Goal: Task Accomplishment & Management: Complete application form

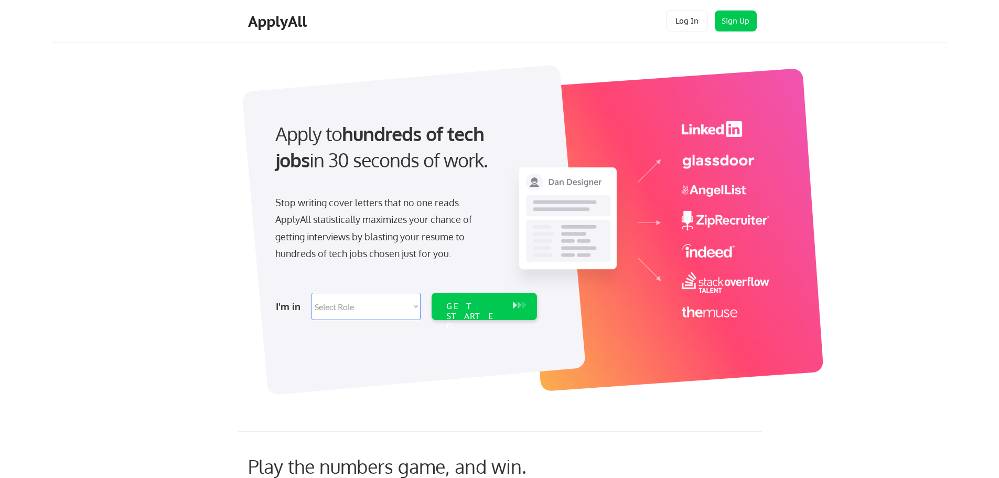
click at [368, 136] on strong "hundreds of tech jobs" at bounding box center [382, 147] width 214 height 50
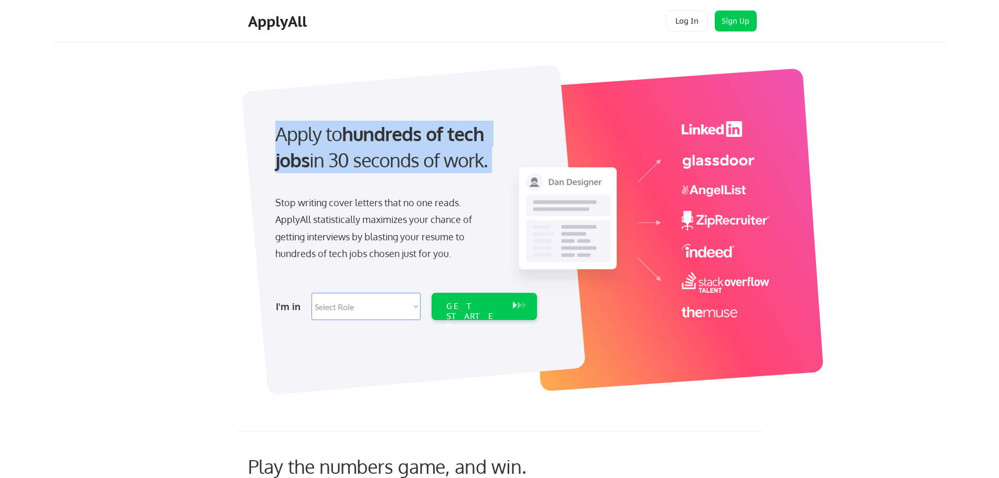
click at [367, 135] on strong "hundreds of tech jobs" at bounding box center [382, 147] width 214 height 50
click at [441, 155] on div "Apply to hundreds of tech jobs in 30 seconds of work." at bounding box center [404, 147] width 258 height 53
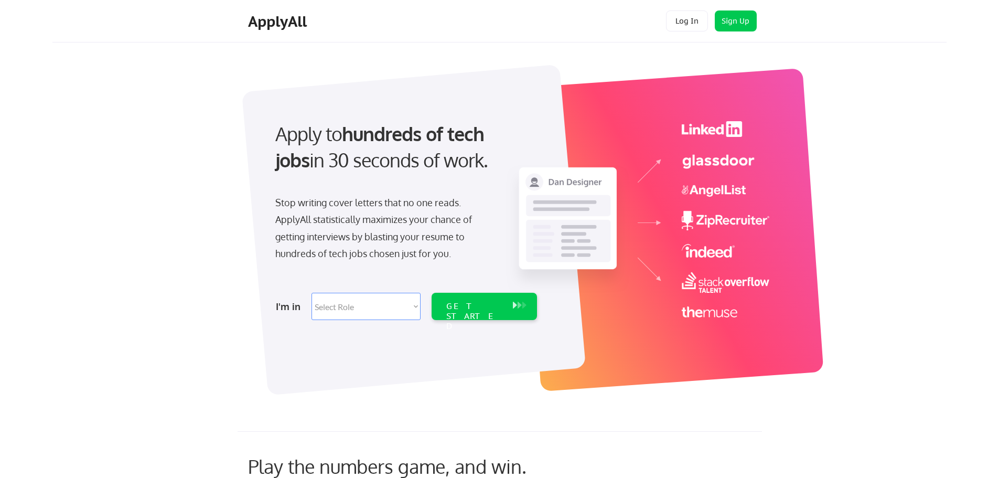
drag, startPoint x: 421, startPoint y: 161, endPoint x: 226, endPoint y: 122, distance: 199.1
click at [226, 122] on div "Apply to hundreds of tech jobs in 30 seconds of work. Stop writing cover letter…" at bounding box center [516, 223] width 861 height 347
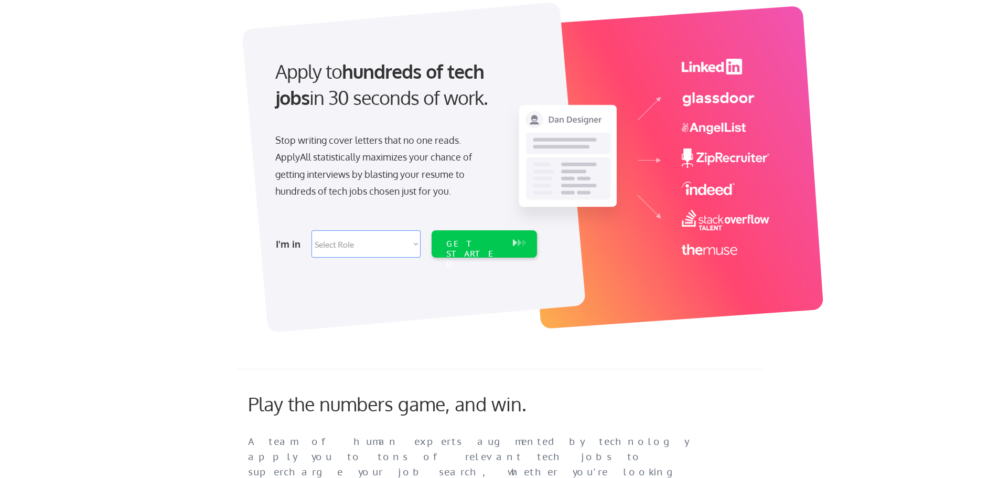
scroll to position [105, 0]
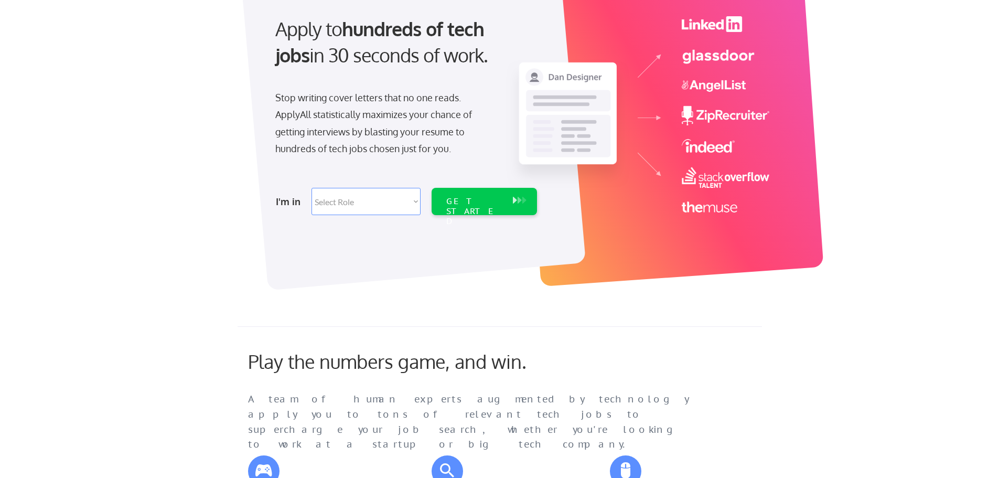
click at [324, 127] on div "Stop writing cover letters that no one reads. ApplyAll statistically maximizes …" at bounding box center [383, 123] width 216 height 68
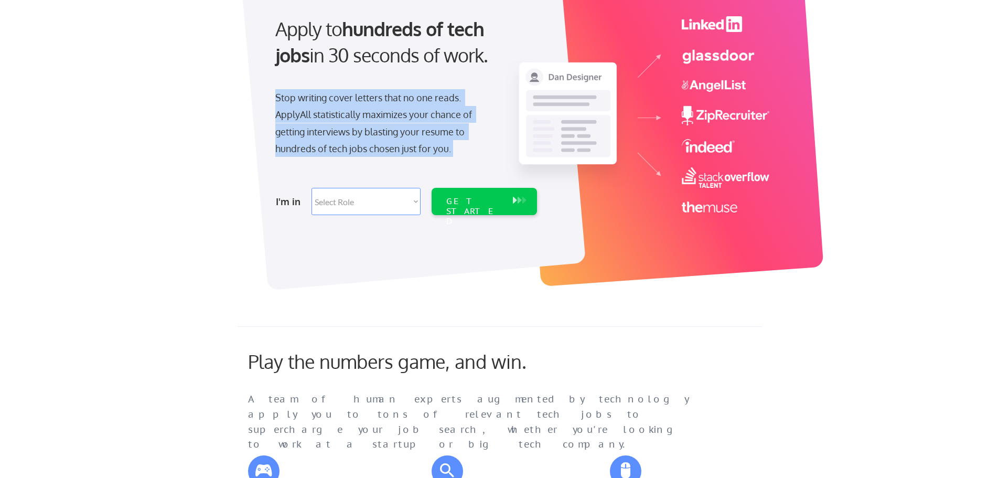
click at [324, 127] on div "Stop writing cover letters that no one reads. ApplyAll statistically maximizes …" at bounding box center [383, 123] width 216 height 68
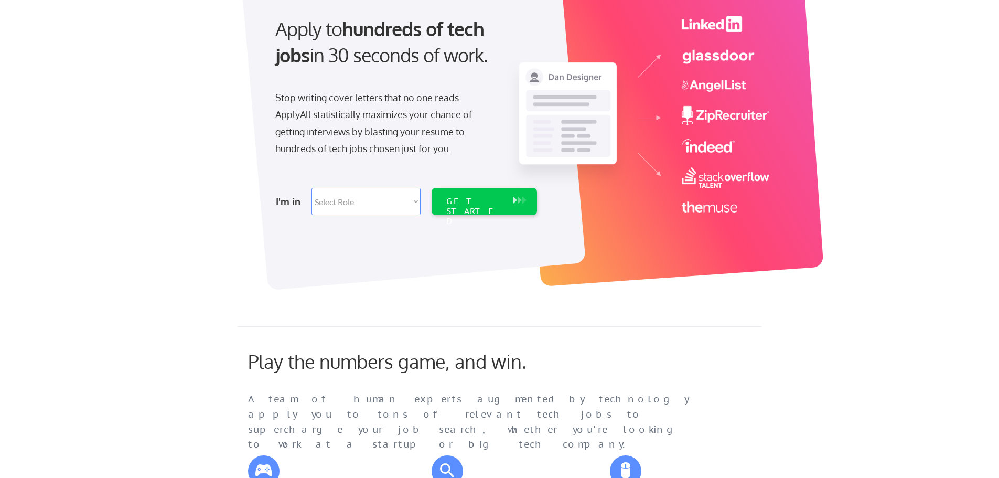
click at [327, 184] on div "I'm in Select Role Software Engineering Product Management Customer Success Sal…" at bounding box center [405, 201] width 293 height 37
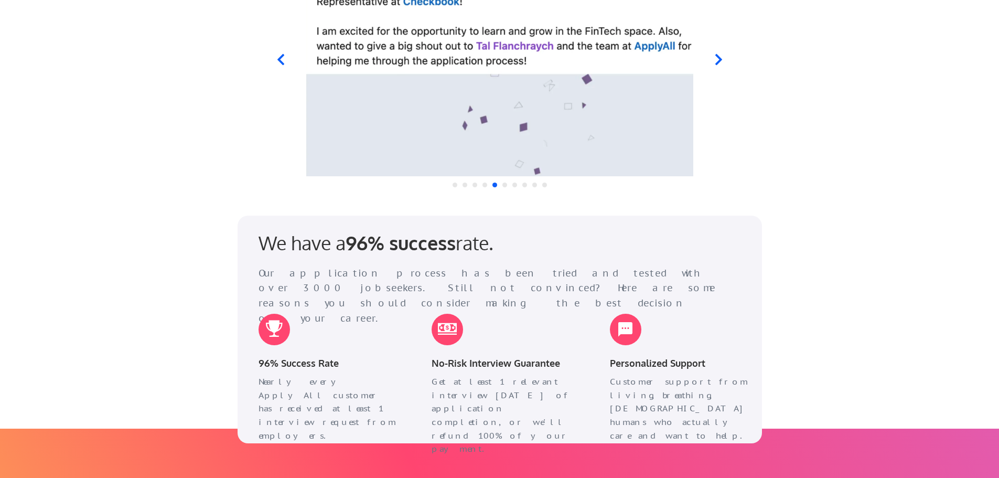
scroll to position [0, 0]
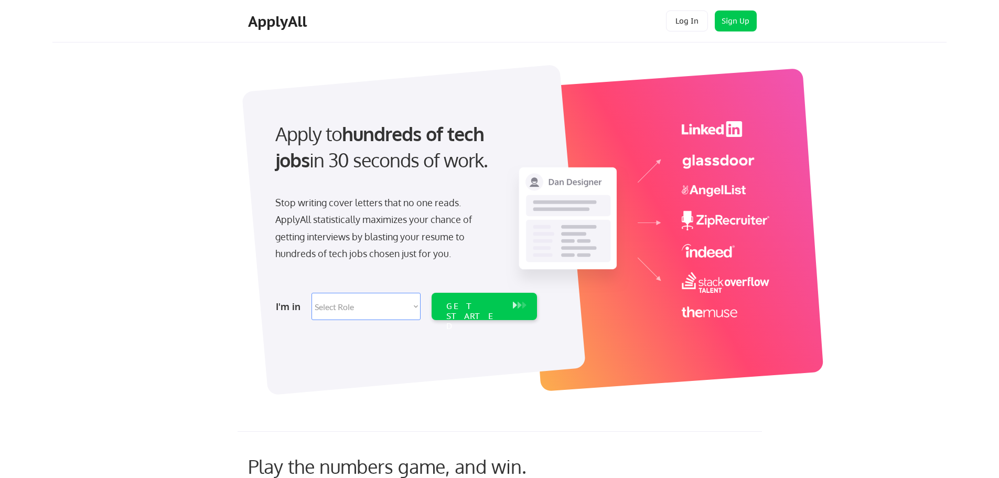
click at [337, 306] on select "Select Role Software Engineering Product Management Customer Success Sales UI/U…" at bounding box center [366, 306] width 109 height 27
select select ""marketing___comms""
click at [312, 293] on select "Select Role Software Engineering Product Management Customer Success Sales UI/U…" at bounding box center [366, 306] width 109 height 27
select select ""marketing___comms""
click at [452, 303] on div "GET STARTED" at bounding box center [474, 316] width 56 height 30
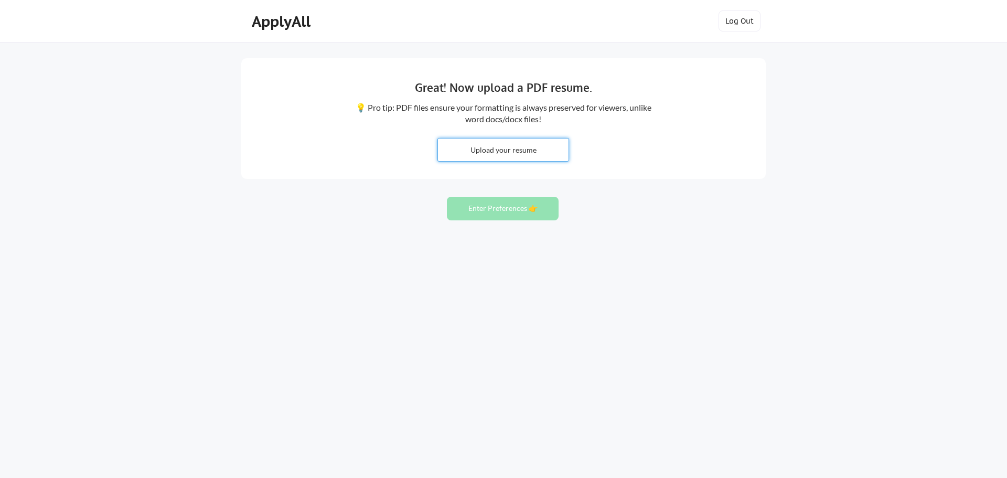
click at [496, 151] on input "file" at bounding box center [503, 150] width 131 height 23
type input "C:\fakepath\JS CV EN.docx.pdf"
click at [783, 305] on div "Great! Now upload a PDF resume. 💡 Pro tip: PDF files ensure your formatting is …" at bounding box center [503, 239] width 1007 height 478
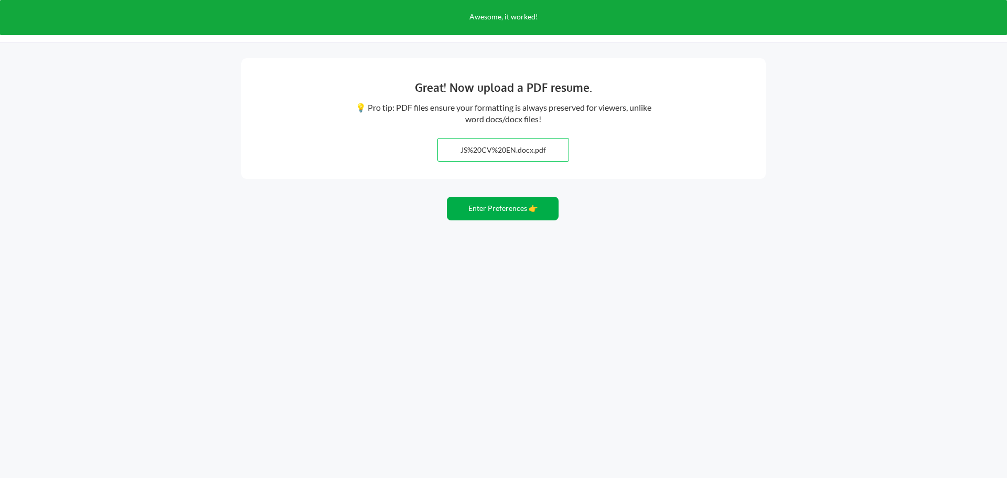
click at [507, 206] on button "Enter Preferences 👉" at bounding box center [503, 209] width 112 height 24
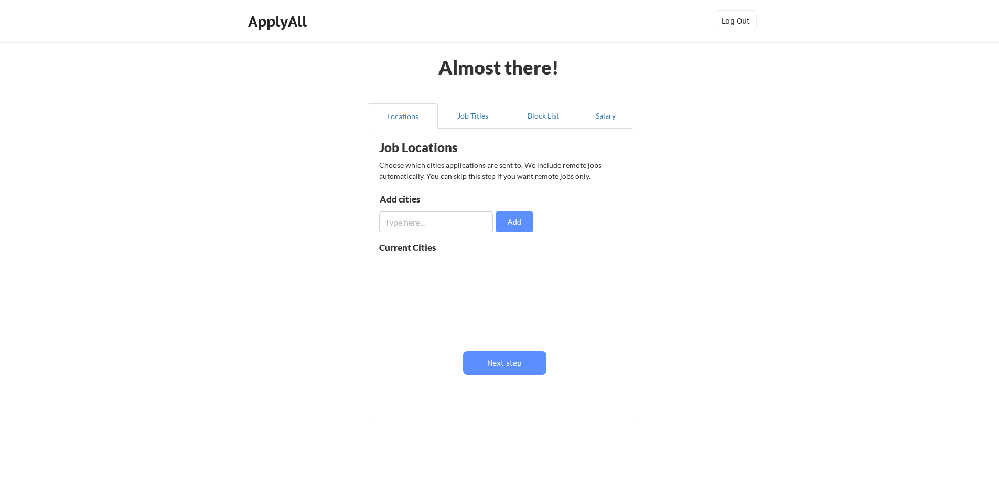
click at [414, 216] on input "input" at bounding box center [436, 221] width 114 height 21
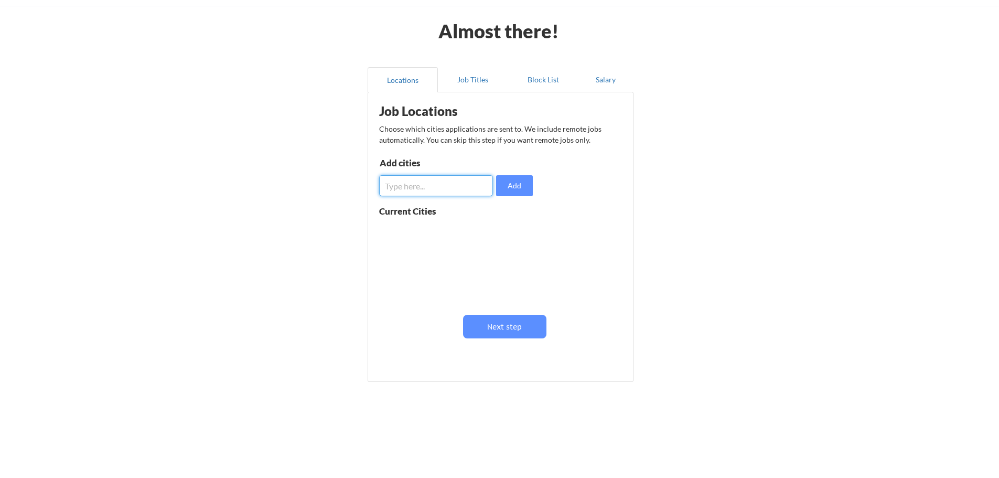
scroll to position [1, 0]
click at [438, 193] on input "input" at bounding box center [436, 185] width 114 height 21
click at [435, 191] on input "input" at bounding box center [436, 185] width 114 height 21
type input "R"
click at [526, 185] on button "Add" at bounding box center [514, 185] width 37 height 21
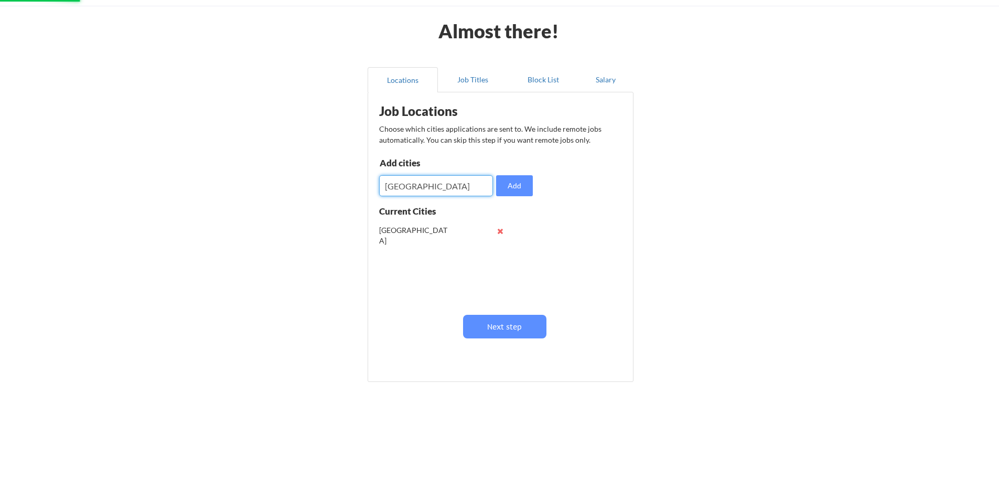
click at [439, 177] on input "input" at bounding box center [436, 185] width 114 height 21
type input "barcelona"
click at [440, 186] on input "input" at bounding box center [436, 185] width 114 height 21
type input "los angeles"
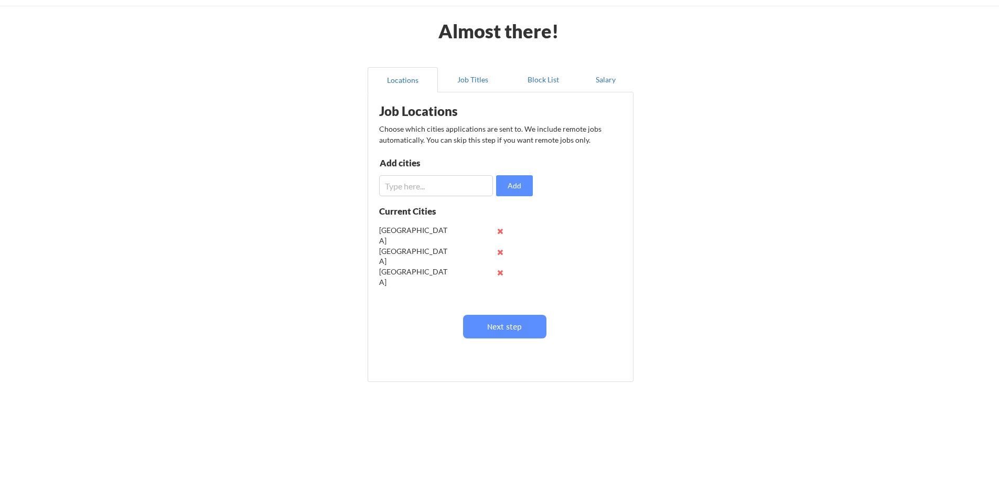
click at [440, 186] on input "input" at bounding box center [436, 185] width 114 height 21
click at [501, 230] on button at bounding box center [501, 231] width 8 height 8
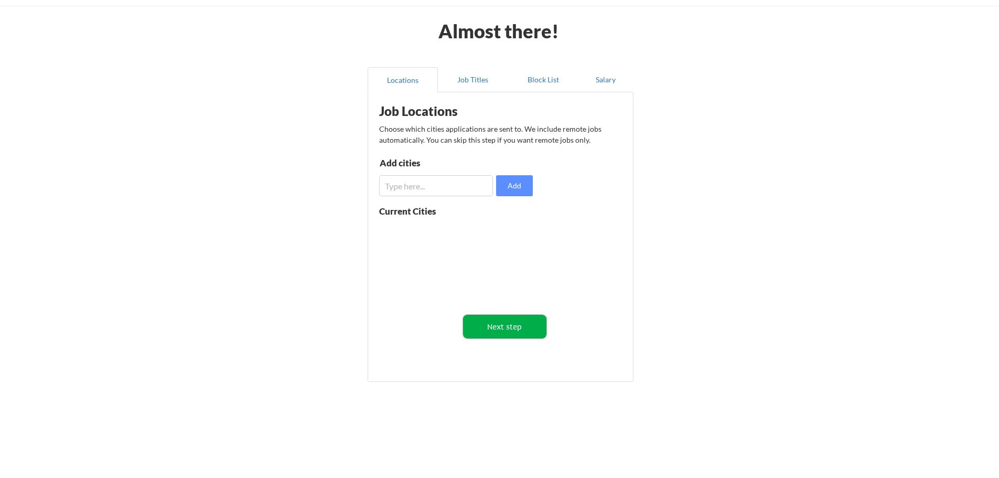
click at [505, 324] on button "Next step" at bounding box center [504, 327] width 83 height 24
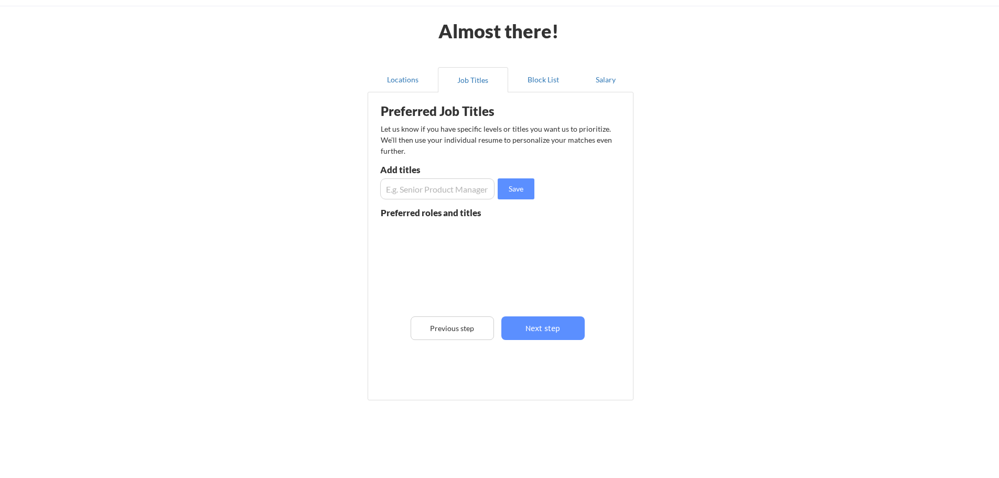
click at [424, 189] on input "input" at bounding box center [437, 188] width 114 height 21
type input "video editor"
click at [501, 191] on button "Save" at bounding box center [516, 188] width 37 height 21
click at [467, 192] on input "input" at bounding box center [437, 188] width 114 height 21
type input "motion grapher"
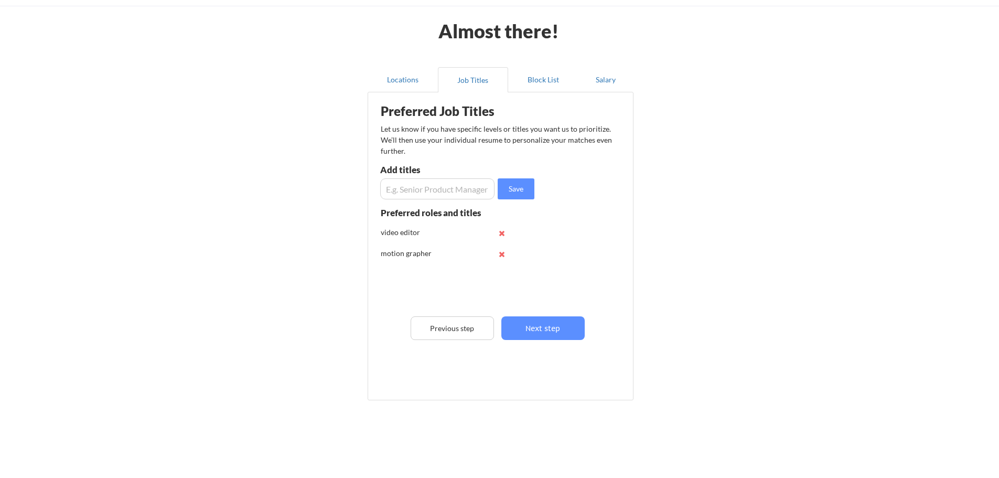
click at [467, 192] on input "input" at bounding box center [437, 188] width 114 height 21
type input "AI creator"
click at [467, 192] on input "input" at bounding box center [437, 188] width 114 height 21
type input "i"
type input "AI video producer"
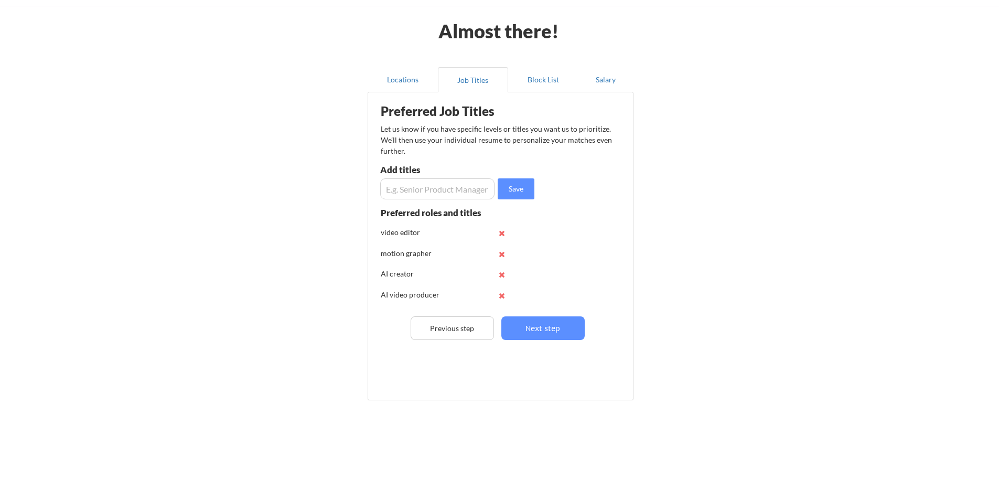
click at [504, 274] on button at bounding box center [502, 275] width 8 height 8
click at [448, 190] on input "input" at bounding box center [437, 188] width 114 height 21
type input "AI video producer"
click at [522, 190] on button "Save" at bounding box center [516, 188] width 37 height 21
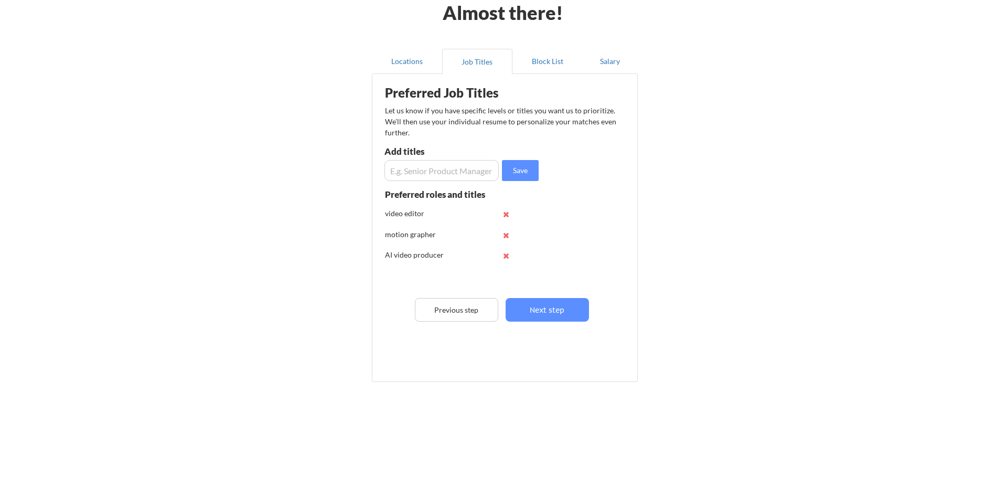
scroll to position [0, 0]
click at [566, 316] on button "Next step" at bounding box center [543, 310] width 83 height 24
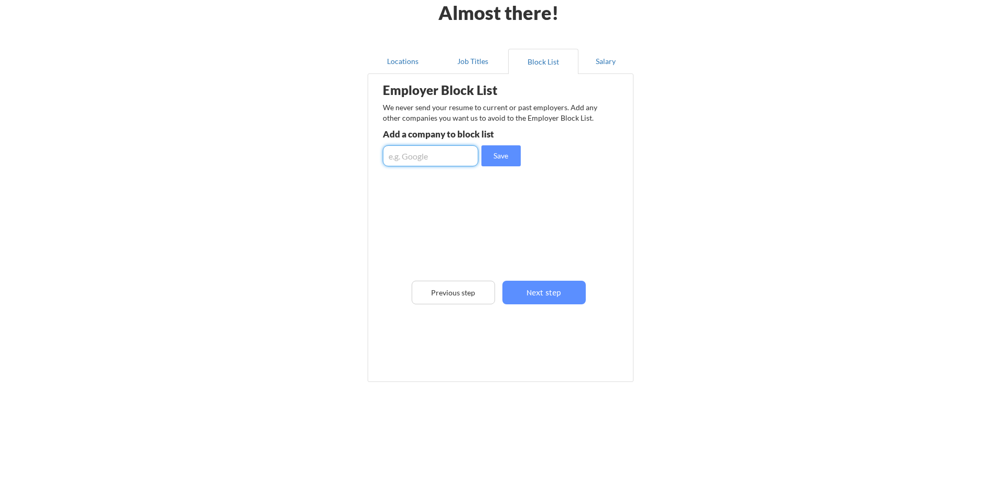
click at [425, 159] on input "input" at bounding box center [430, 155] width 95 height 21
click at [552, 296] on button "Next step" at bounding box center [544, 293] width 83 height 24
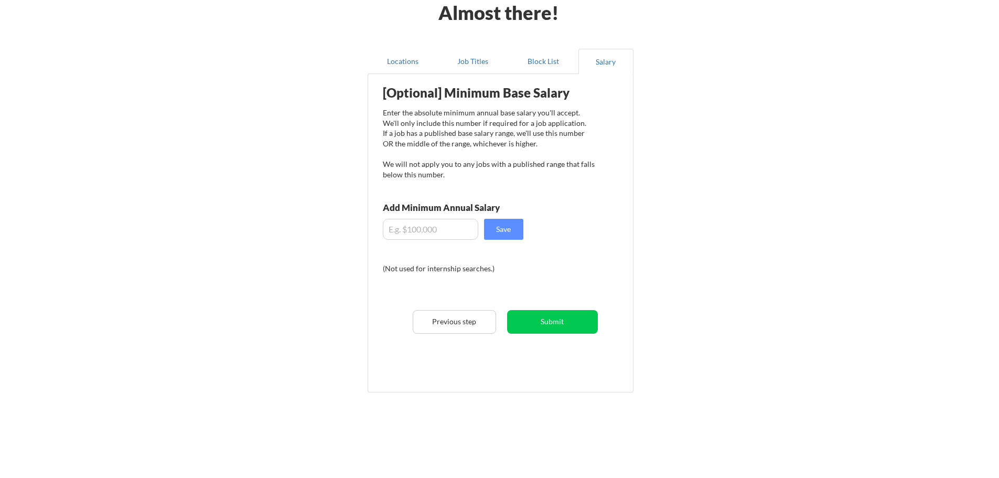
click at [438, 237] on input "input" at bounding box center [430, 229] width 95 height 21
click at [410, 237] on input "input" at bounding box center [430, 229] width 95 height 21
type input "$3,000"
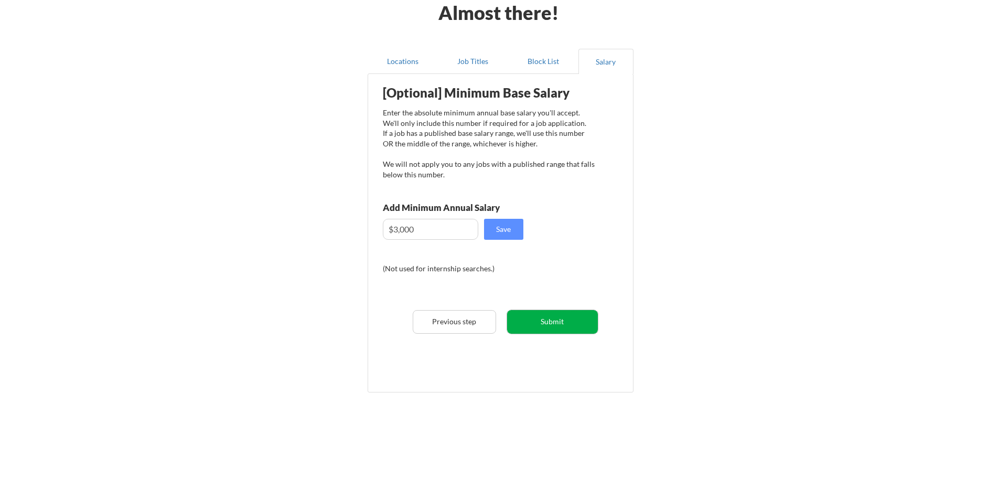
click at [562, 322] on button "Submit" at bounding box center [552, 322] width 91 height 24
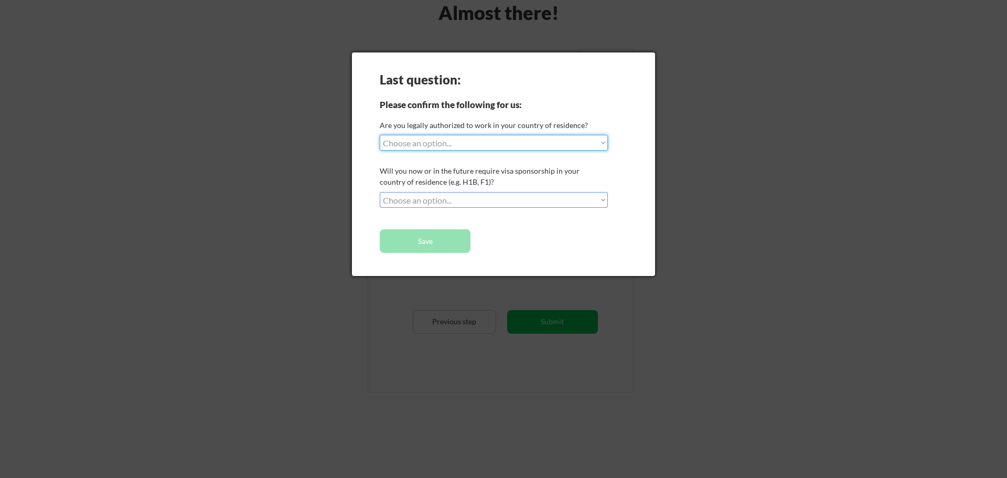
click at [460, 145] on select "Choose an option... Yes, I am a US Citizen Yes, I am a Canadian Citizen Yes, I …" at bounding box center [494, 143] width 228 height 16
select select ""no__i_am_not__yet__authorized""
click at [380, 135] on select "Choose an option... Yes, I am a US Citizen Yes, I am a Canadian Citizen Yes, I …" at bounding box center [494, 143] width 228 height 16
click at [422, 203] on select "Choose an option... No, I will not need sponsorship Yes, I will need sponsorship" at bounding box center [494, 200] width 228 height 16
select select ""no__i_will_not_need_sponsorship""
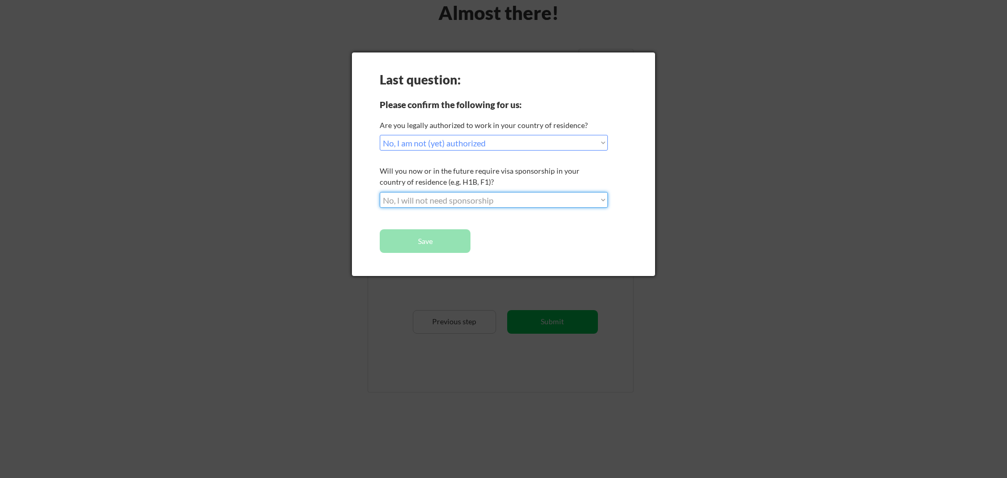
click at [380, 192] on select "Choose an option... No, I will not need sponsorship Yes, I will need sponsorship" at bounding box center [494, 200] width 228 height 16
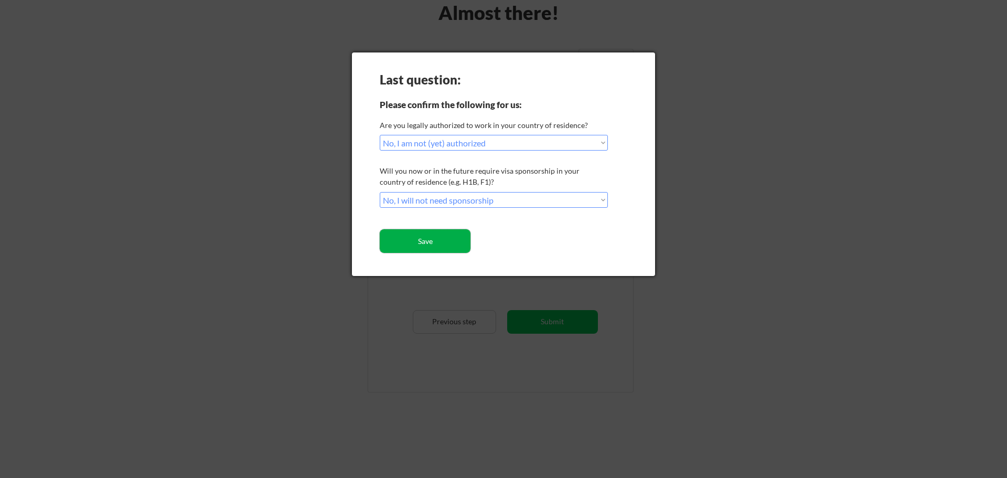
click at [452, 241] on button "Save" at bounding box center [425, 241] width 91 height 24
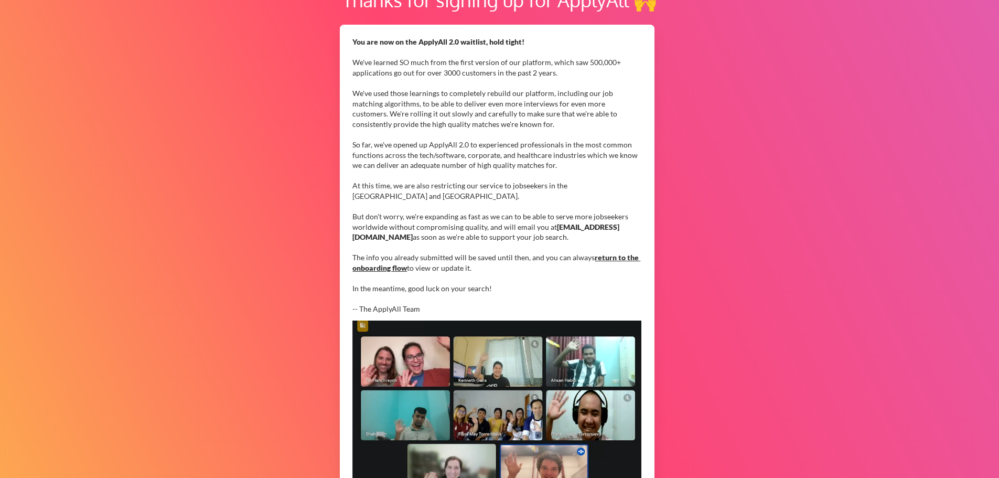
scroll to position [46, 0]
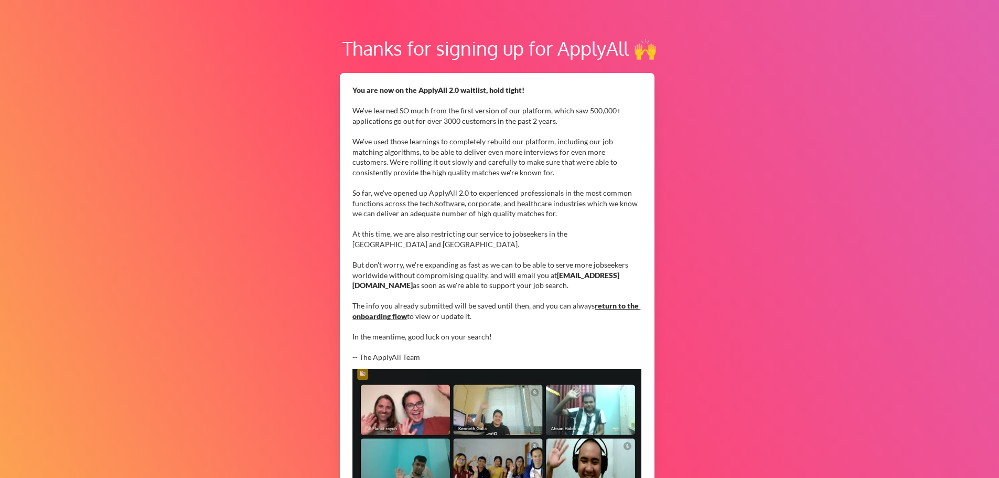
click at [350, 111] on div "You are now on the ApplyAll 2.0 waitlist, hold tight! We've learned SO much fro…" at bounding box center [497, 324] width 315 height 502
click at [375, 113] on div "You are now on the ApplyAll 2.0 waitlist, hold tight! We've learned SO much fro…" at bounding box center [497, 224] width 289 height 278
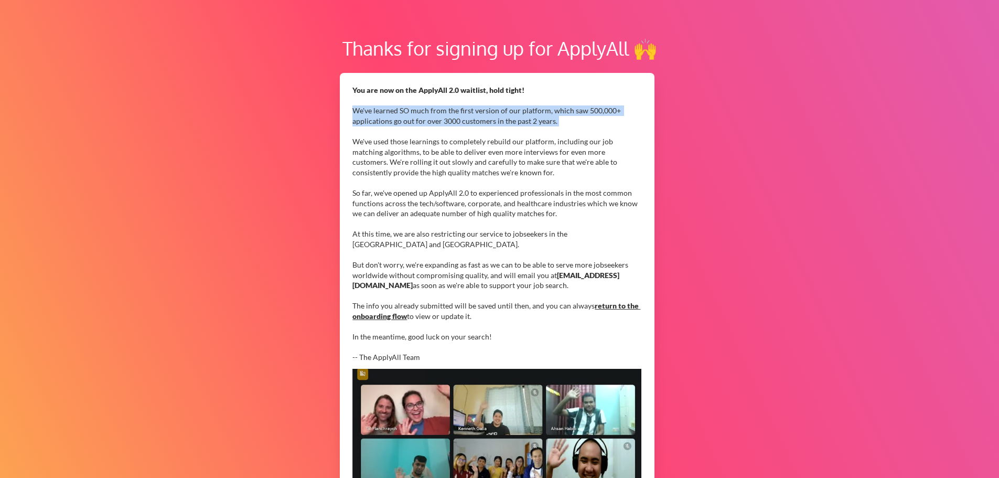
click at [375, 113] on div "You are now on the ApplyAll 2.0 waitlist, hold tight! We've learned SO much fro…" at bounding box center [497, 224] width 289 height 278
click at [414, 115] on div "You are now on the ApplyAll 2.0 waitlist, hold tight! We've learned SO much fro…" at bounding box center [497, 224] width 289 height 278
click at [416, 118] on div "You are now on the ApplyAll 2.0 waitlist, hold tight! We've learned SO much fro…" at bounding box center [497, 224] width 289 height 278
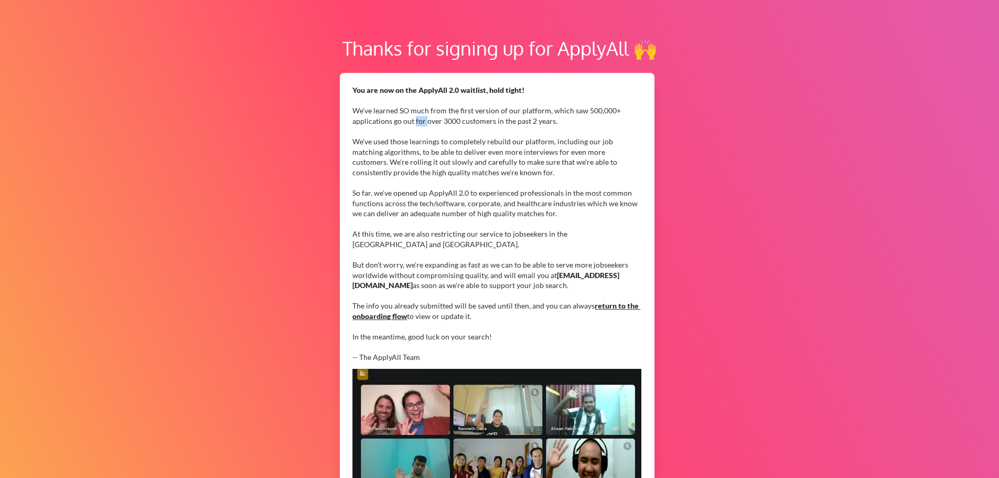
click at [416, 118] on div "You are now on the ApplyAll 2.0 waitlist, hold tight! We've learned SO much fro…" at bounding box center [497, 224] width 289 height 278
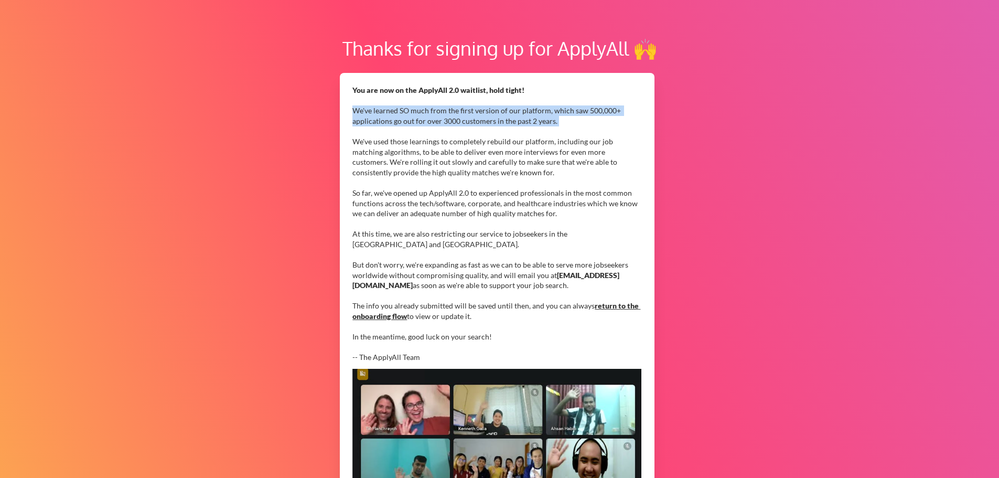
click at [416, 118] on div "You are now on the ApplyAll 2.0 waitlist, hold tight! We've learned SO much fro…" at bounding box center [497, 224] width 289 height 278
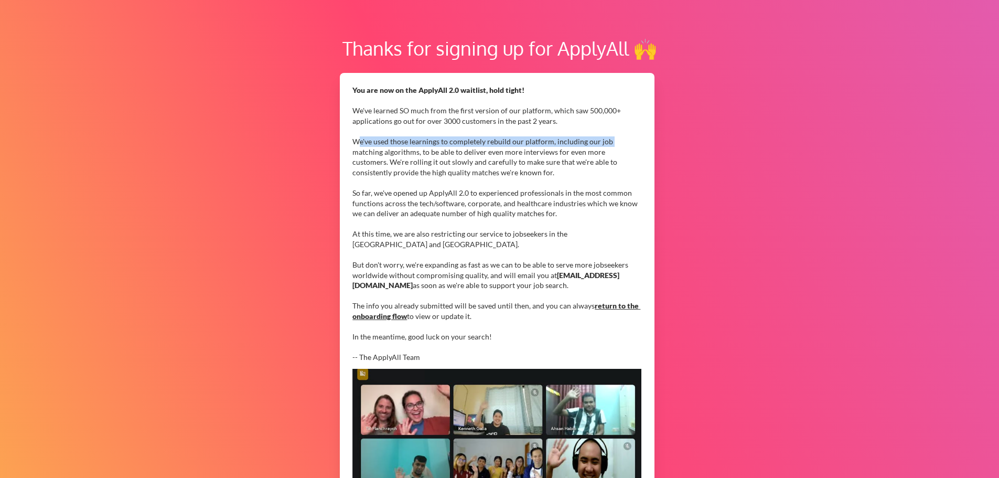
drag, startPoint x: 358, startPoint y: 143, endPoint x: 609, endPoint y: 143, distance: 251.3
click at [609, 143] on div "You are now on the ApplyAll 2.0 waitlist, hold tight! We've learned SO much fro…" at bounding box center [497, 224] width 289 height 278
click at [361, 172] on div "You are now on the ApplyAll 2.0 waitlist, hold tight! We've learned SO much fro…" at bounding box center [497, 224] width 289 height 278
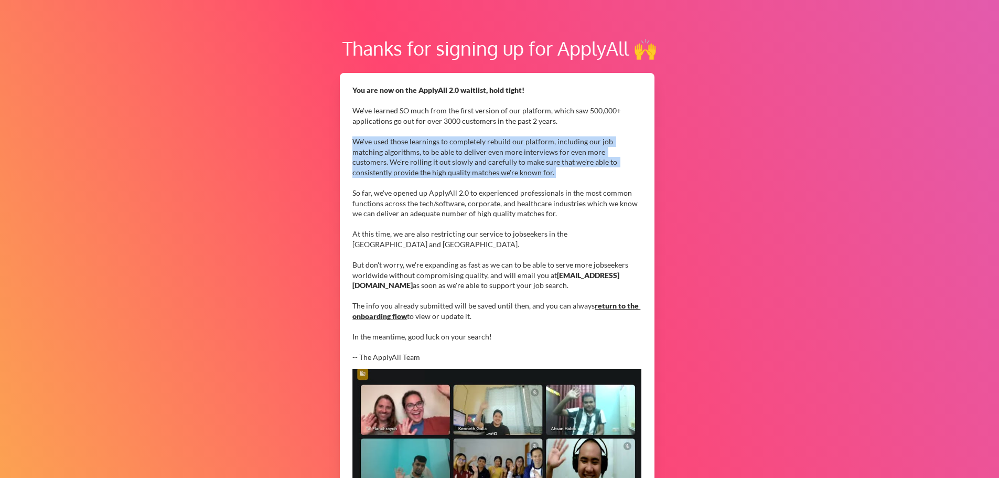
click at [361, 172] on div "You are now on the ApplyAll 2.0 waitlist, hold tight! We've learned SO much fro…" at bounding box center [497, 224] width 289 height 278
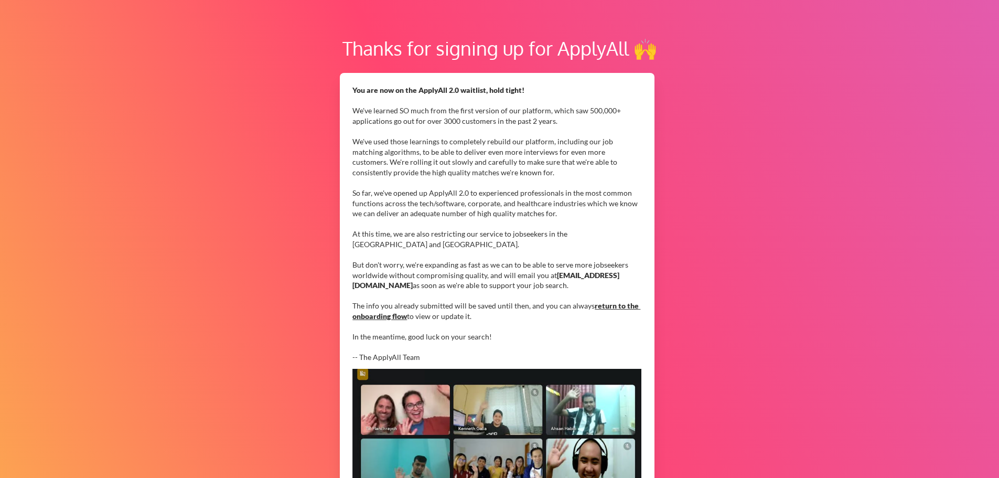
click at [359, 198] on div "You are now on the ApplyAll 2.0 waitlist, hold tight! We've learned SO much fro…" at bounding box center [497, 224] width 289 height 278
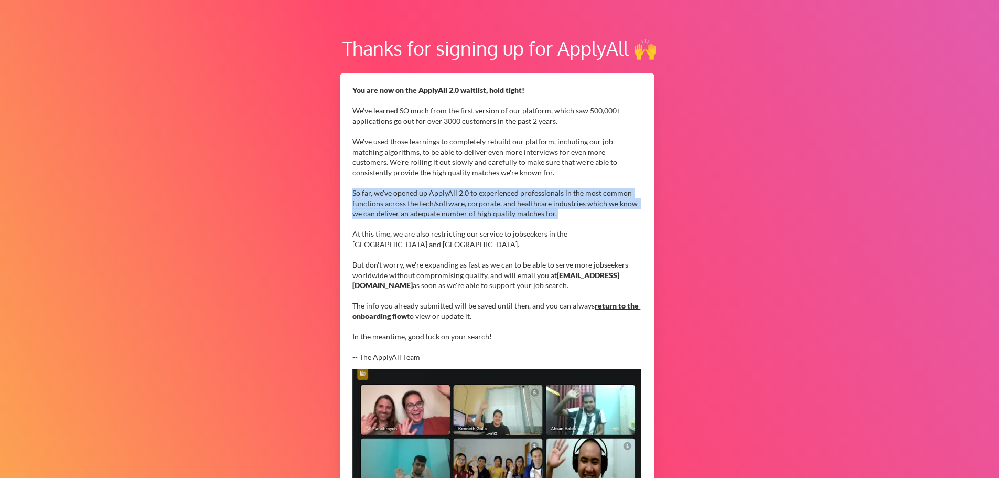
click at [359, 198] on div "You are now on the ApplyAll 2.0 waitlist, hold tight! We've learned SO much fro…" at bounding box center [497, 224] width 289 height 278
click at [433, 194] on div "You are now on the ApplyAll 2.0 waitlist, hold tight! We've learned SO much fro…" at bounding box center [497, 224] width 289 height 278
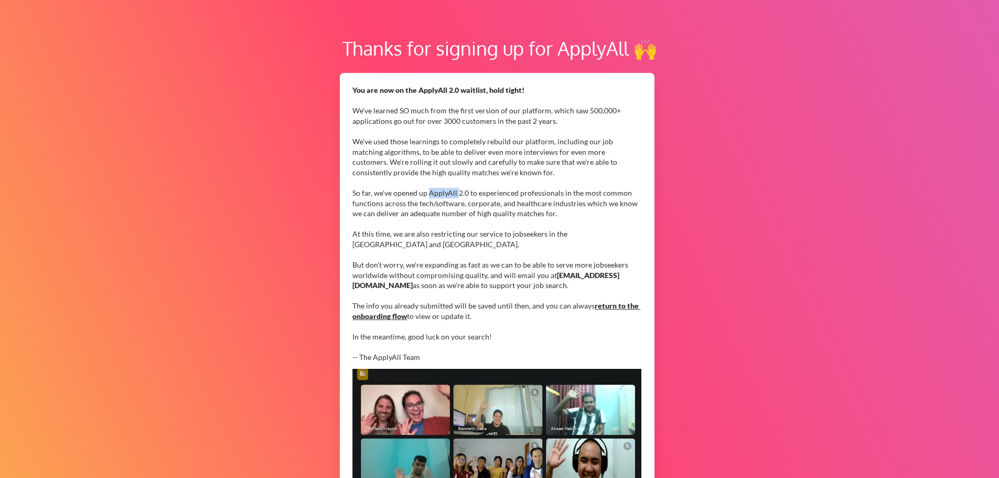
click at [433, 194] on div "You are now on the ApplyAll 2.0 waitlist, hold tight! We've learned SO much fro…" at bounding box center [497, 224] width 289 height 278
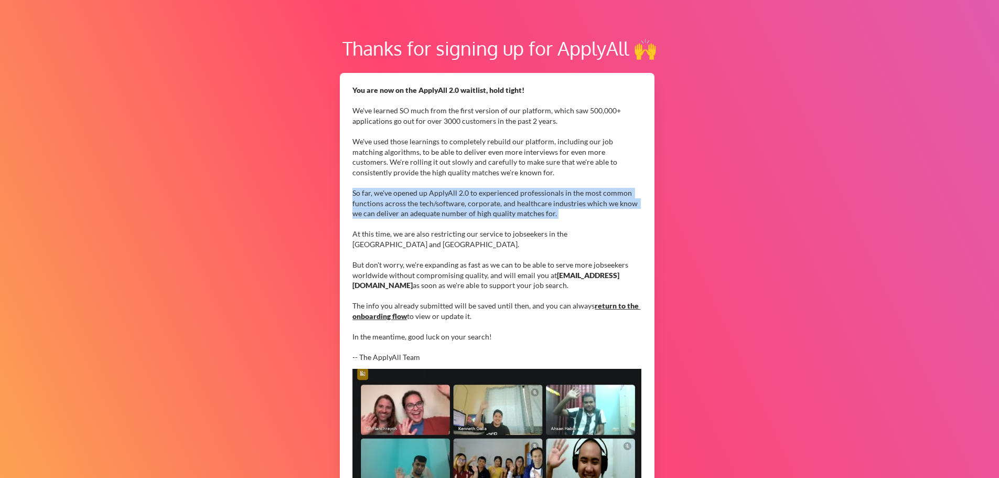
click at [433, 194] on div "You are now on the ApplyAll 2.0 waitlist, hold tight! We've learned SO much fro…" at bounding box center [497, 224] width 289 height 278
click at [477, 194] on div "You are now on the ApplyAll 2.0 waitlist, hold tight! We've learned SO much fro…" at bounding box center [497, 224] width 289 height 278
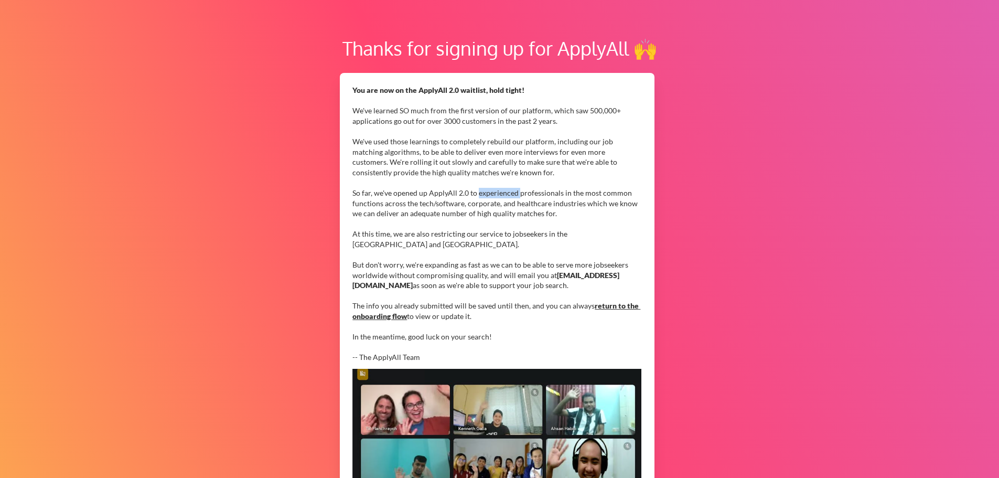
click at [477, 194] on div "You are now on the ApplyAll 2.0 waitlist, hold tight! We've learned SO much fro…" at bounding box center [497, 224] width 289 height 278
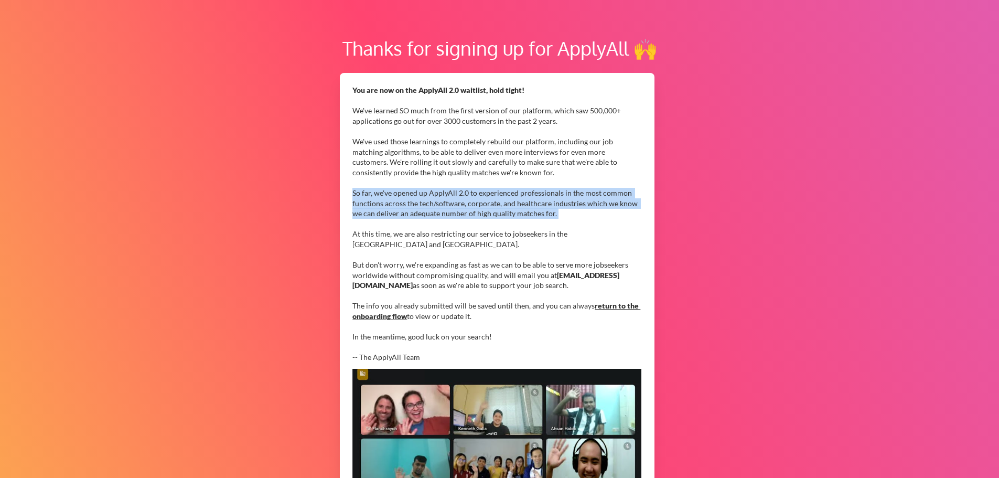
click at [477, 194] on div "You are now on the ApplyAll 2.0 waitlist, hold tight! We've learned SO much fro…" at bounding box center [497, 224] width 289 height 278
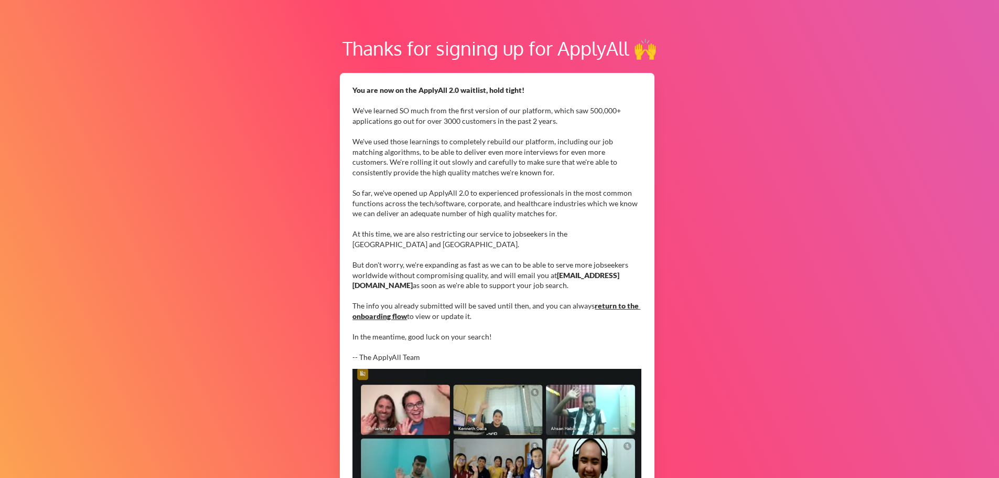
click at [463, 233] on div "You are now on the ApplyAll 2.0 waitlist, hold tight! We've learned SO much fro…" at bounding box center [497, 224] width 289 height 278
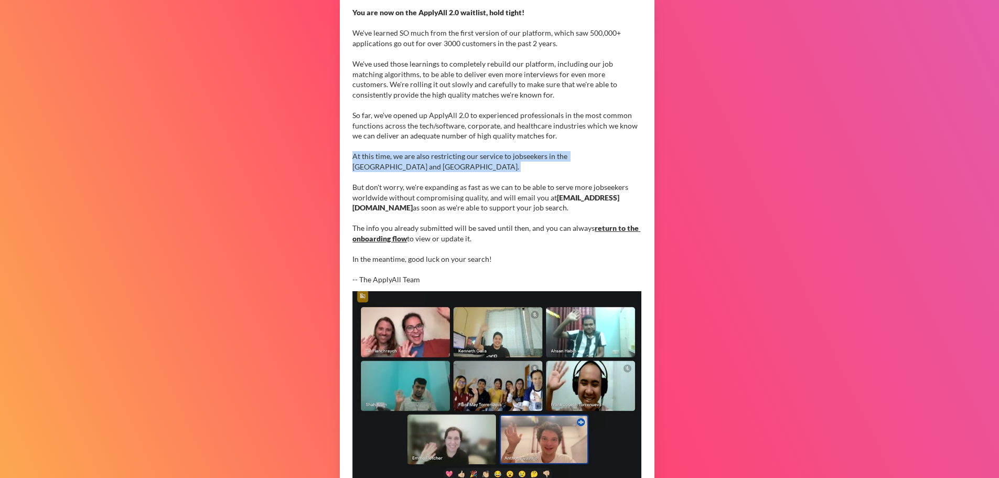
scroll to position [151, 0]
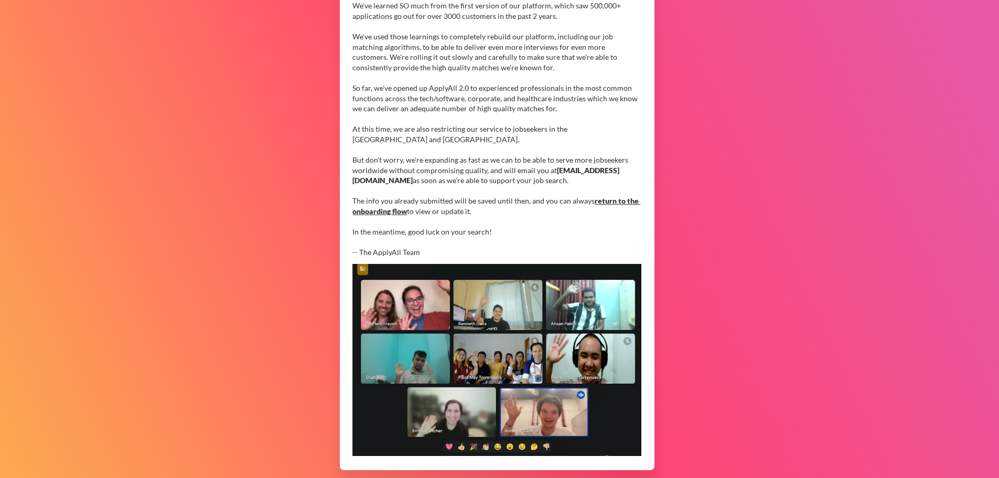
click at [437, 165] on div "You are now on the ApplyAll 2.0 waitlist, hold tight! We've learned SO much fro…" at bounding box center [497, 119] width 289 height 278
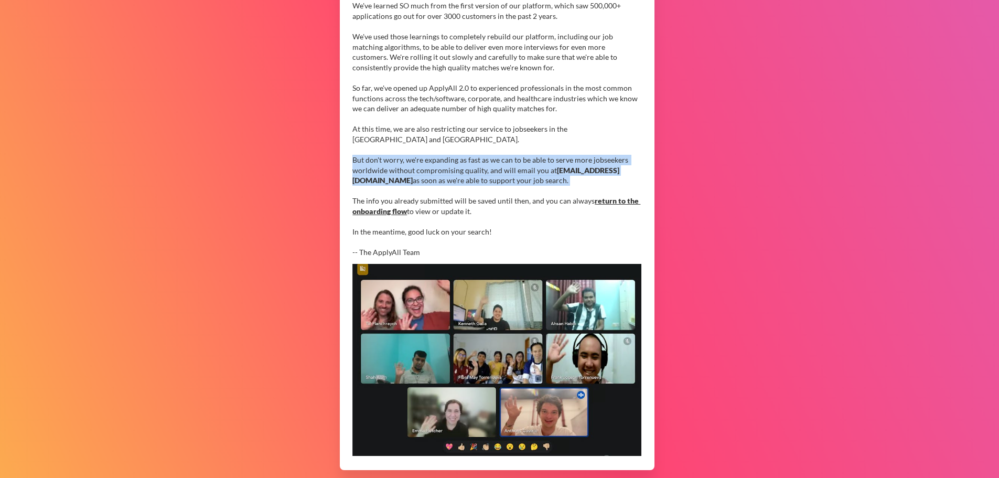
click at [437, 165] on div "You are now on the ApplyAll 2.0 waitlist, hold tight! We've learned SO much fro…" at bounding box center [497, 119] width 289 height 278
click at [562, 178] on div "You are now on the ApplyAll 2.0 waitlist, hold tight! We've learned SO much fro…" at bounding box center [497, 119] width 289 height 278
click at [531, 186] on div "You are now on the ApplyAll 2.0 waitlist, hold tight! We've learned SO much fro…" at bounding box center [497, 119] width 289 height 278
drag, startPoint x: 511, startPoint y: 188, endPoint x: 353, endPoint y: 162, distance: 160.7
click at [353, 162] on div "You are now on the ApplyAll 2.0 waitlist, hold tight! We've learned SO much fro…" at bounding box center [497, 119] width 289 height 278
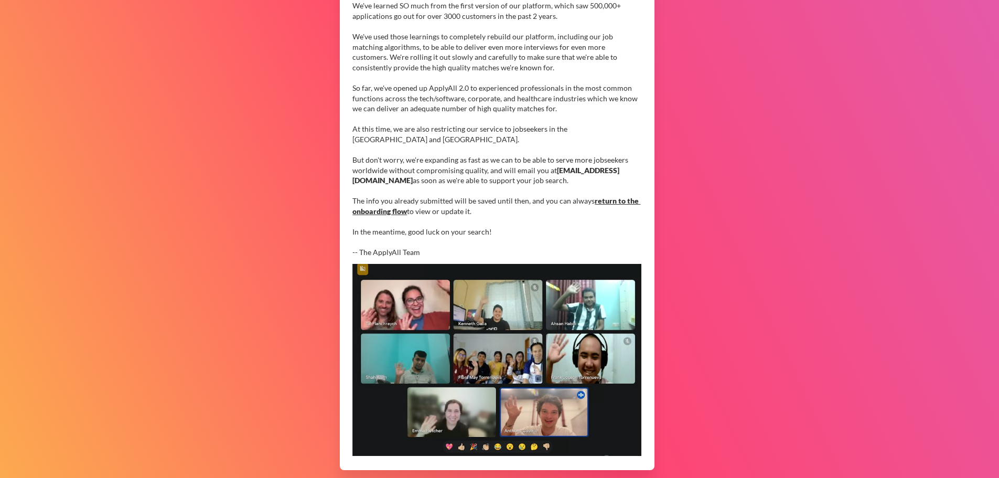
click at [406, 203] on div "You are now on the ApplyAll 2.0 waitlist, hold tight! We've learned SO much fro…" at bounding box center [497, 119] width 289 height 278
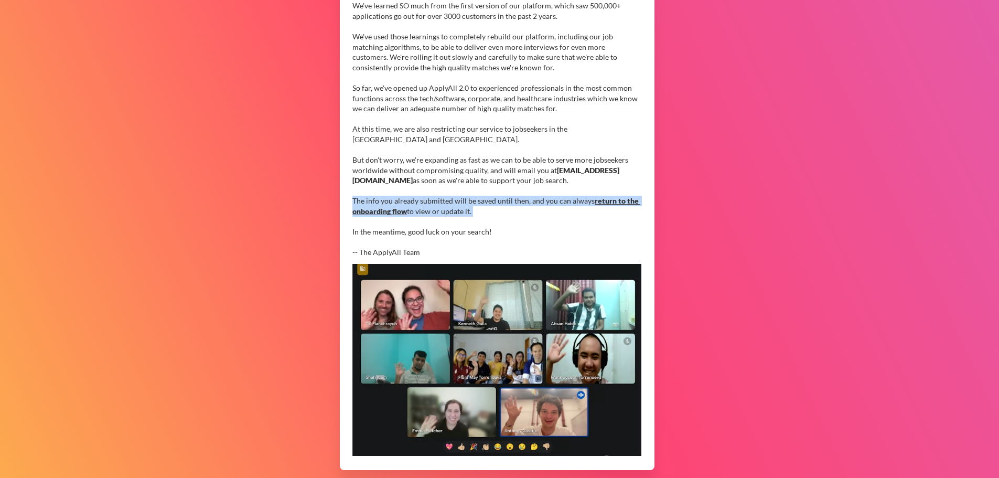
click at [406, 203] on div "You are now on the ApplyAll 2.0 waitlist, hold tight! We've learned SO much fro…" at bounding box center [497, 119] width 289 height 278
click at [457, 211] on div "You are now on the ApplyAll 2.0 waitlist, hold tight! We've learned SO much fro…" at bounding box center [497, 119] width 289 height 278
drag, startPoint x: 485, startPoint y: 212, endPoint x: 353, endPoint y: 204, distance: 132.0
click at [353, 204] on div "You are now on the ApplyAll 2.0 waitlist, hold tight! We've learned SO much fro…" at bounding box center [497, 119] width 289 height 278
click at [506, 216] on div "You are now on the ApplyAll 2.0 waitlist, hold tight! We've learned SO much fro…" at bounding box center [497, 119] width 289 height 278
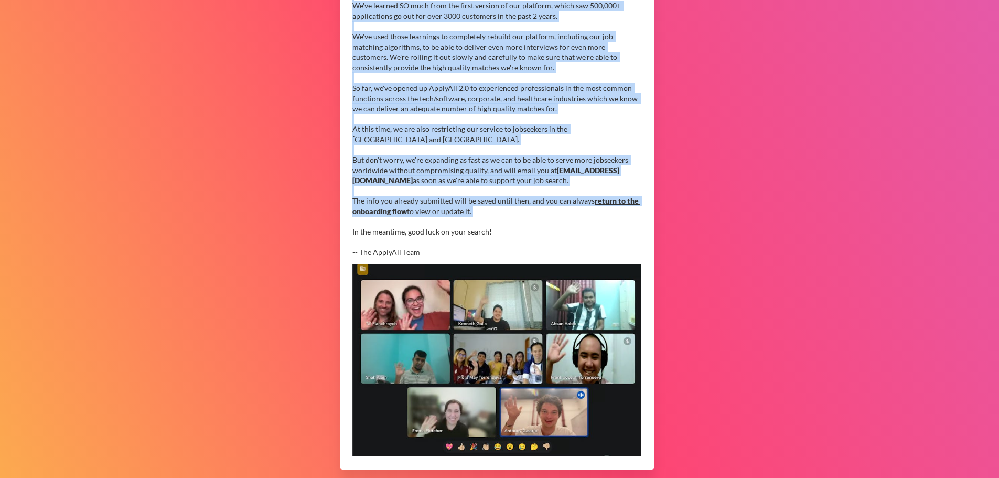
drag, startPoint x: 506, startPoint y: 216, endPoint x: 351, endPoint y: 95, distance: 196.3
click at [351, 95] on div "You are now on the ApplyAll 2.0 waitlist, hold tight! We've learned SO much fro…" at bounding box center [497, 219] width 315 height 502
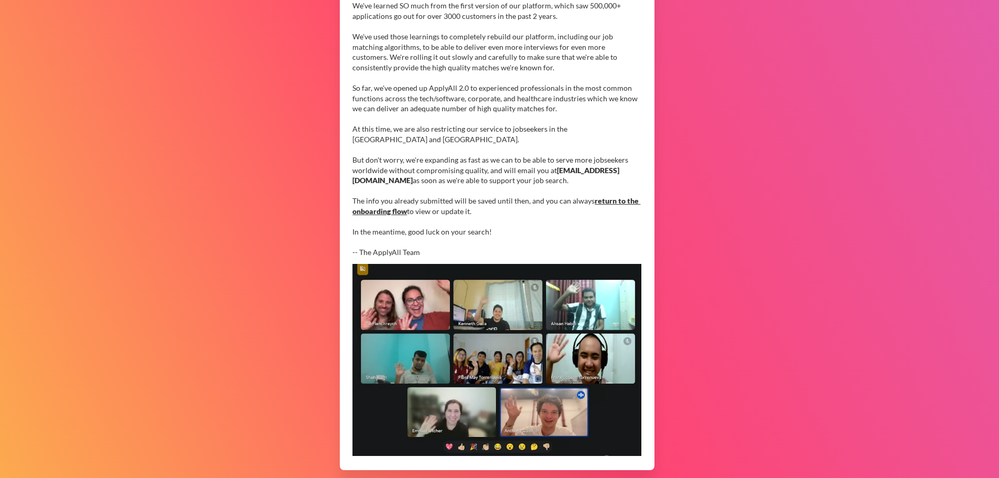
click at [455, 230] on div "You are now on the ApplyAll 2.0 waitlist, hold tight! We've learned SO much fro…" at bounding box center [497, 119] width 289 height 278
click at [393, 210] on link "return to the onboarding flow" at bounding box center [497, 205] width 288 height 19
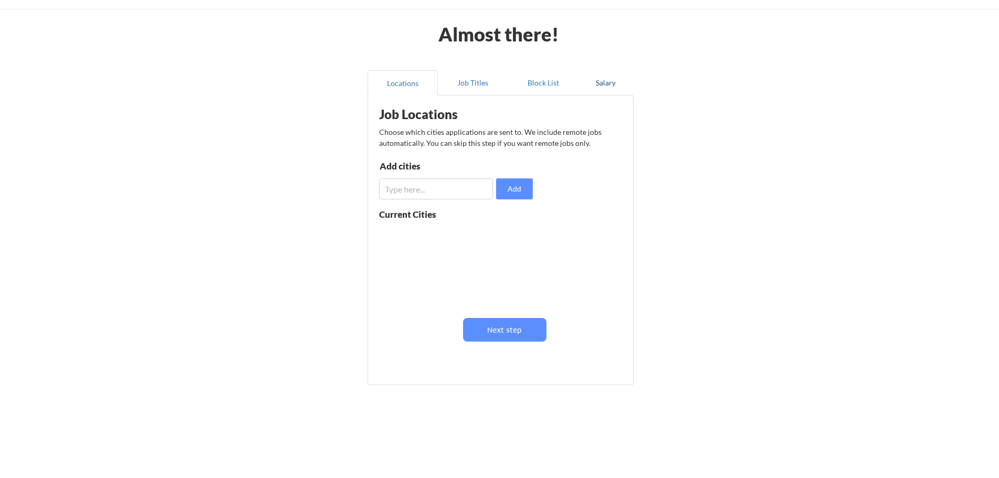
scroll to position [36, 0]
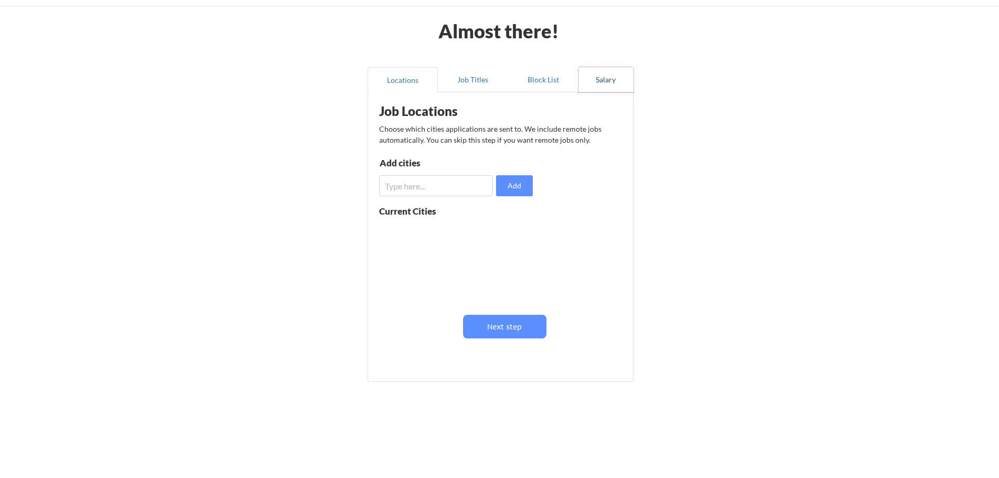
click at [606, 86] on button "Salary" at bounding box center [606, 79] width 55 height 25
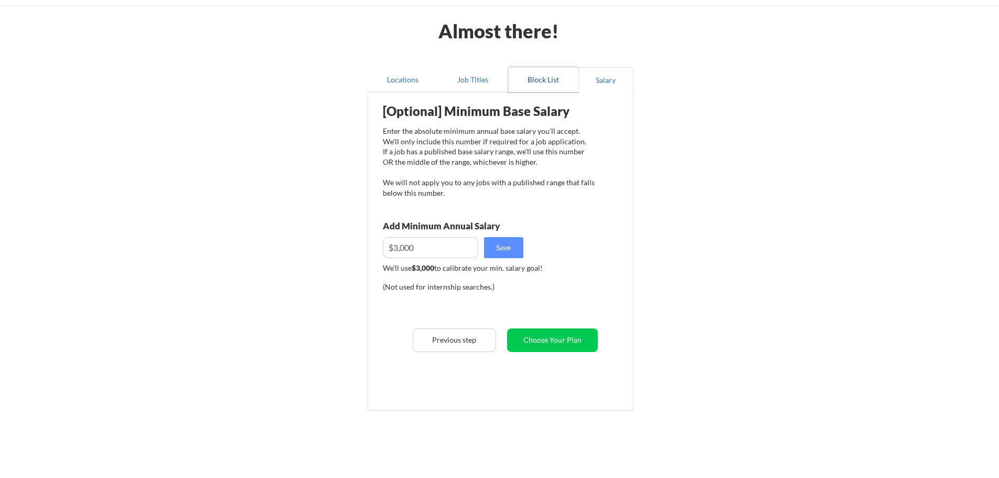
click at [553, 74] on button "Block List" at bounding box center [543, 79] width 70 height 25
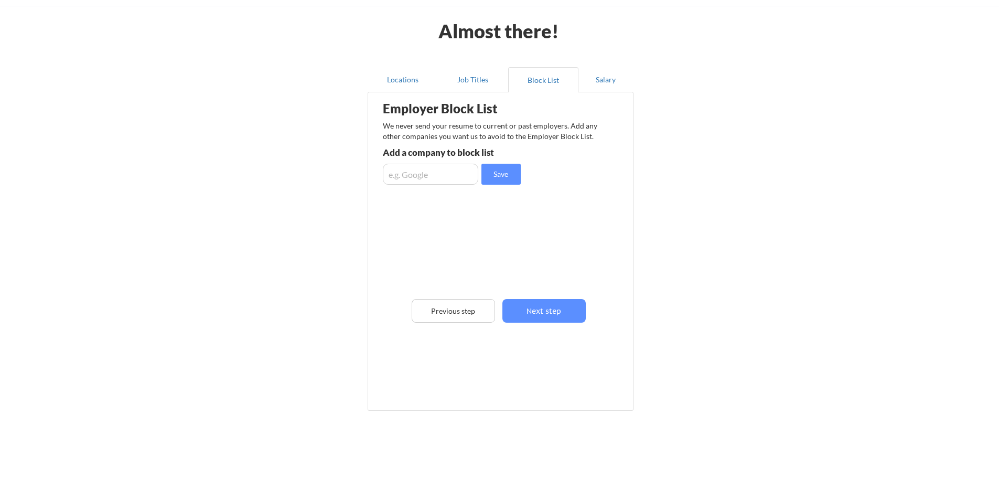
drag, startPoint x: 495, startPoint y: 67, endPoint x: 495, endPoint y: 58, distance: 8.9
click at [495, 60] on div "Locations Job Titles Block List Salary Employer Block List We never send your r…" at bounding box center [500, 240] width 278 height 363
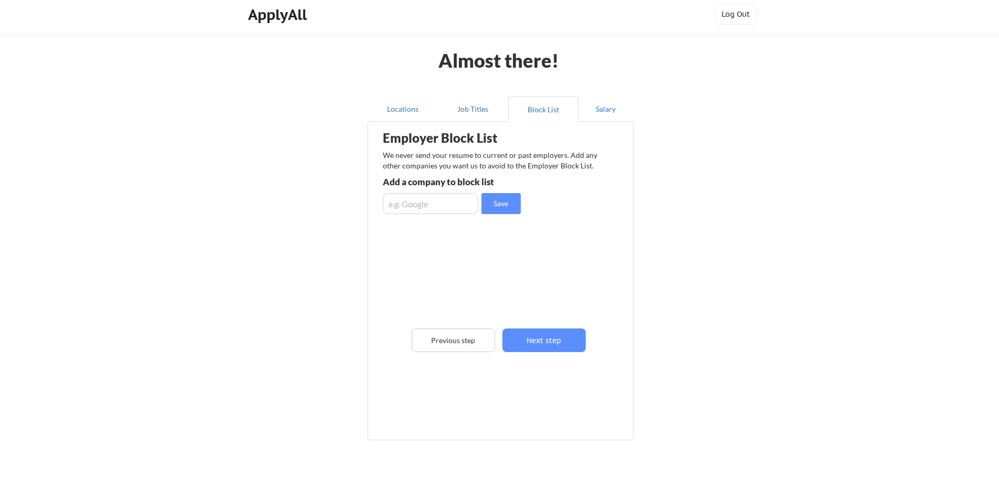
scroll to position [0, 0]
